Goal: Information Seeking & Learning: Learn about a topic

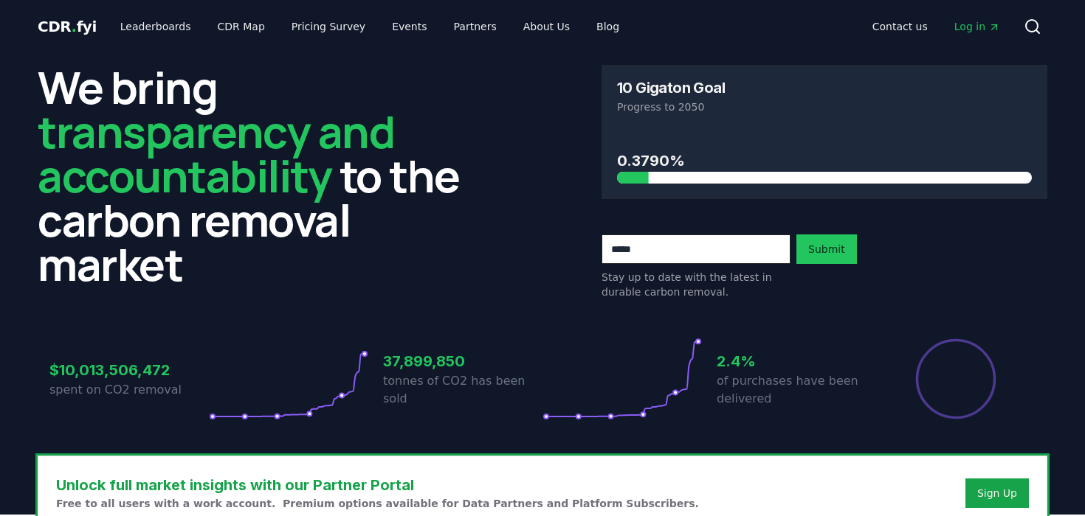
click at [127, 12] on div "CDR . fyi Leaderboards CDR Map Pricing Survey Events Partners About Us Blog Con…" at bounding box center [542, 26] width 1009 height 53
click at [130, 26] on link "Leaderboards" at bounding box center [155, 26] width 94 height 27
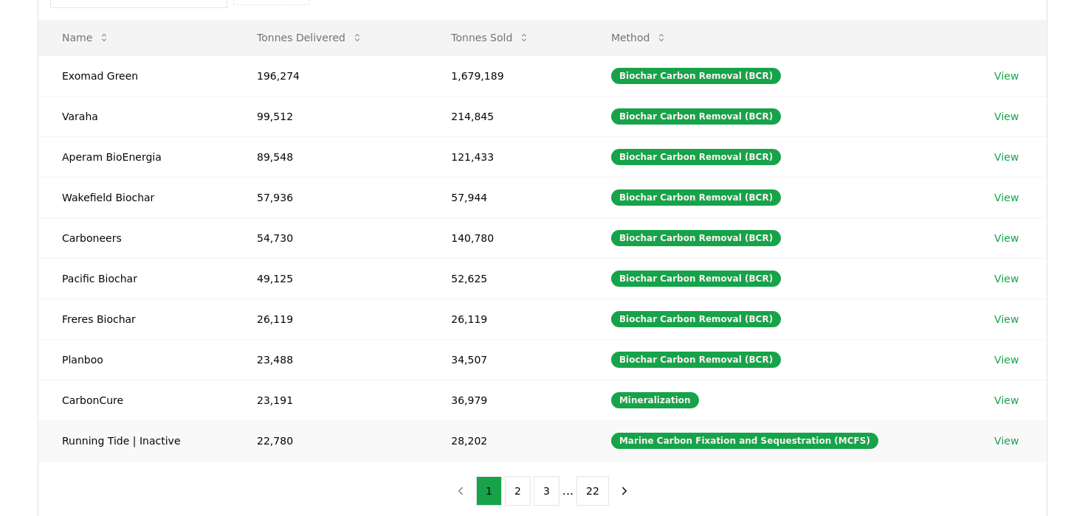
scroll to position [166, 0]
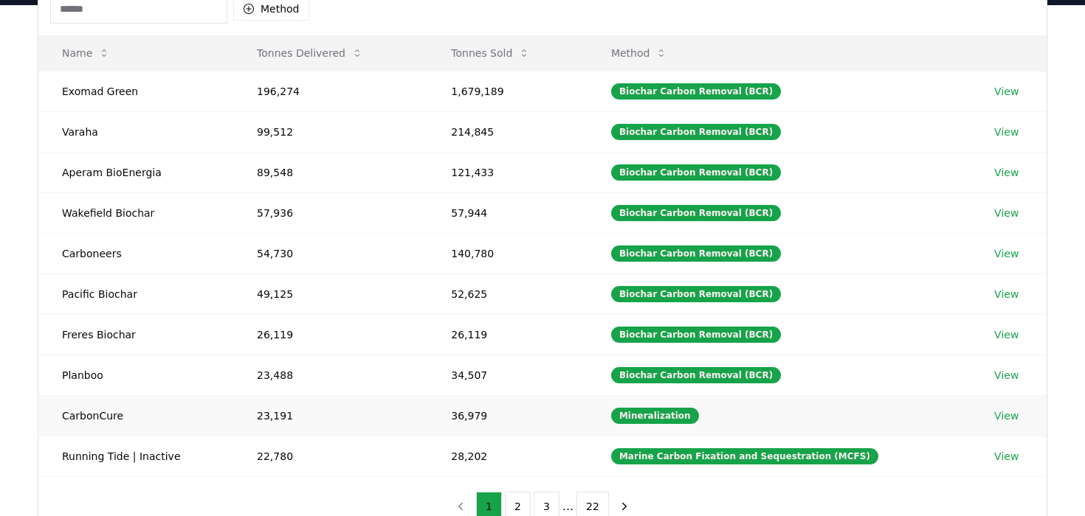
click at [457, 418] on td "36,979" at bounding box center [507, 415] width 160 height 41
click at [282, 417] on td "23,191" at bounding box center [330, 415] width 194 height 41
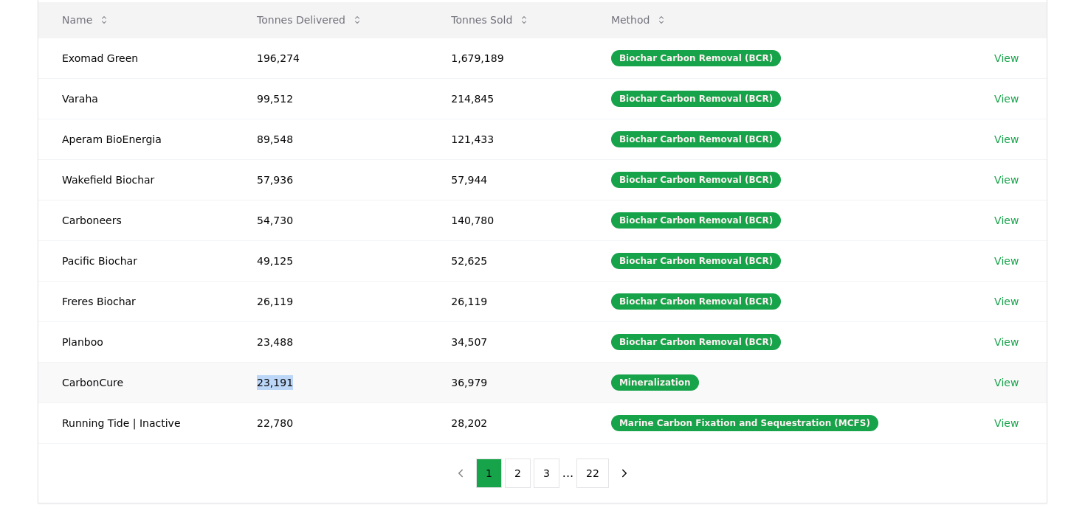
scroll to position [314, 0]
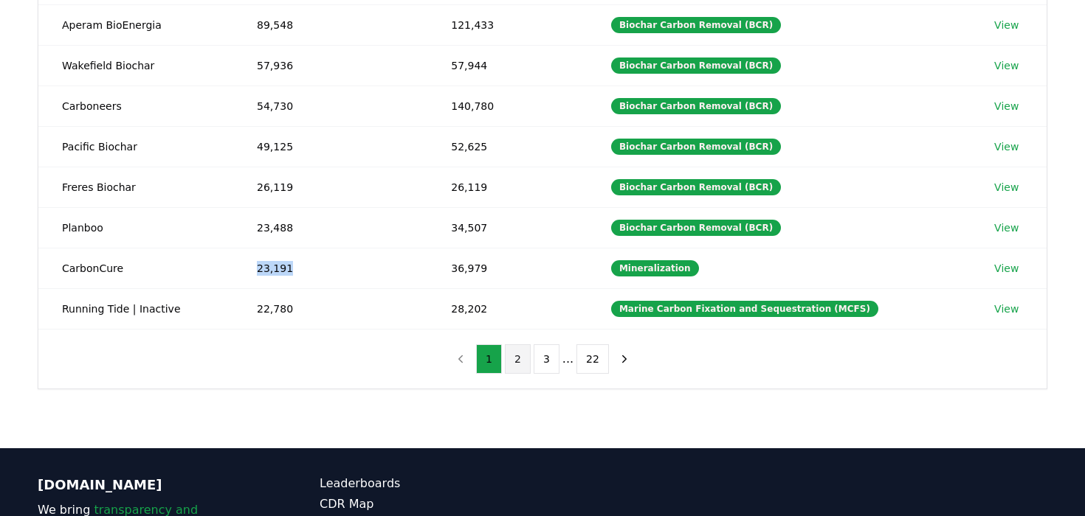
click at [522, 353] on button "2" at bounding box center [518, 360] width 26 height 30
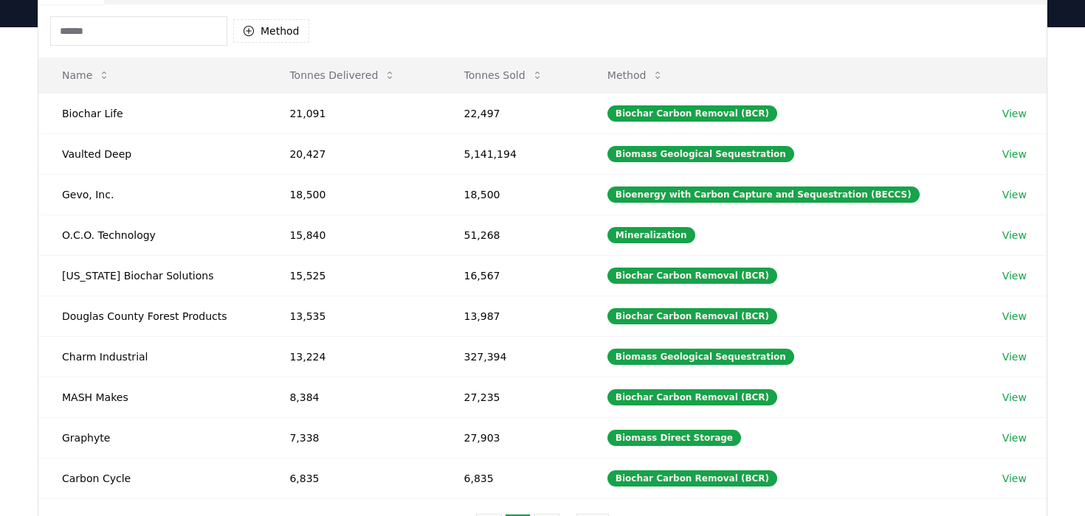
scroll to position [139, 0]
